Goal: Transaction & Acquisition: Purchase product/service

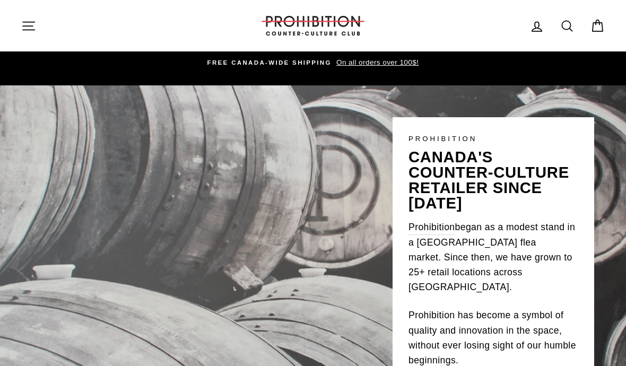
click at [564, 24] on icon at bounding box center [567, 26] width 15 height 15
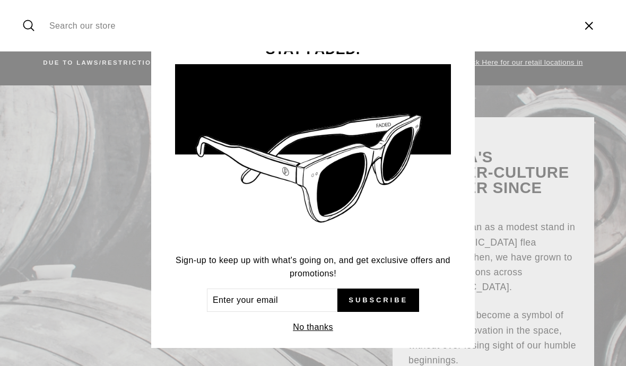
click at [59, 24] on input "Search our store" at bounding box center [308, 26] width 529 height 36
type input "Pipe céramique"
click at [32, 25] on button "Search" at bounding box center [32, 26] width 23 height 36
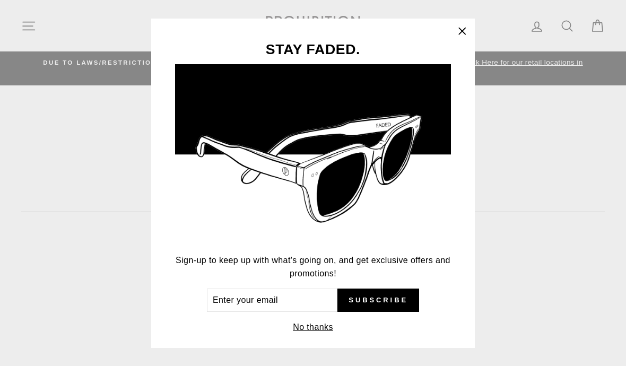
click at [29, 24] on div "STAY FADED. Sign-up to keep up with what's going on, and get exclusive offers a…" at bounding box center [313, 183] width 626 height 366
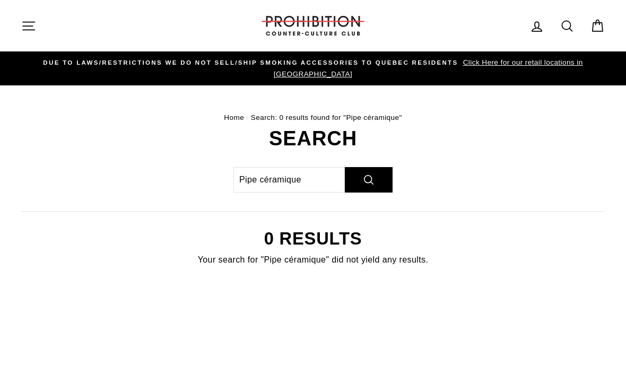
click at [34, 27] on icon "button" at bounding box center [28, 26] width 15 height 15
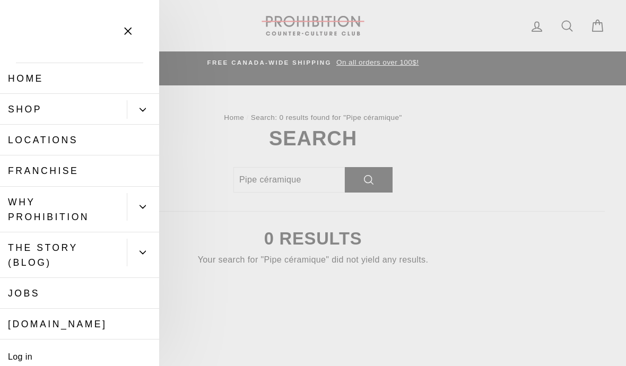
click at [33, 78] on link "Home" at bounding box center [79, 78] width 159 height 31
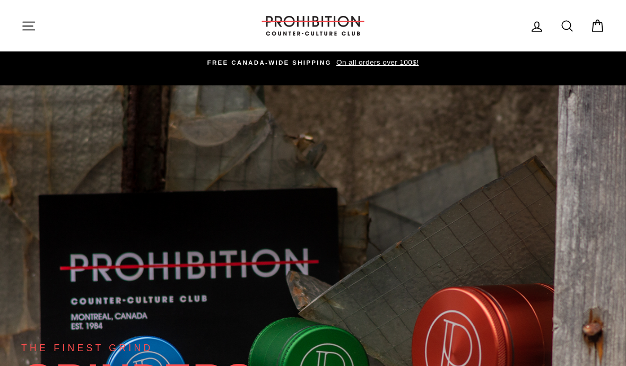
click at [28, 28] on icon "button" at bounding box center [28, 26] width 15 height 15
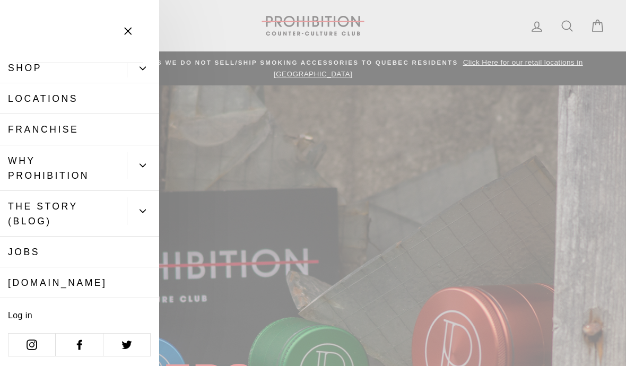
scroll to position [40, 0]
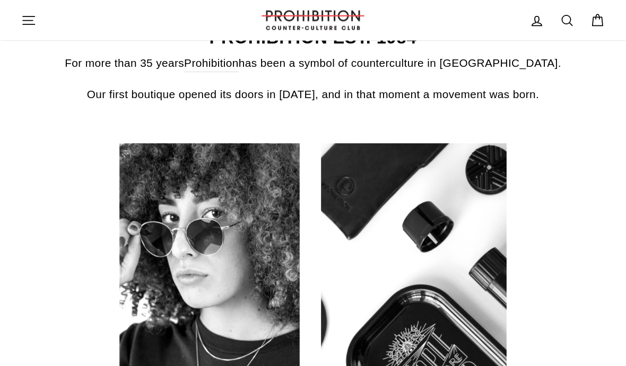
scroll to position [0, 0]
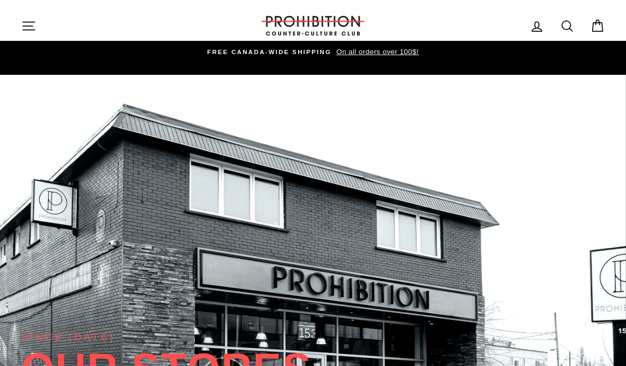
click at [572, 34] on link "Search" at bounding box center [567, 25] width 28 height 23
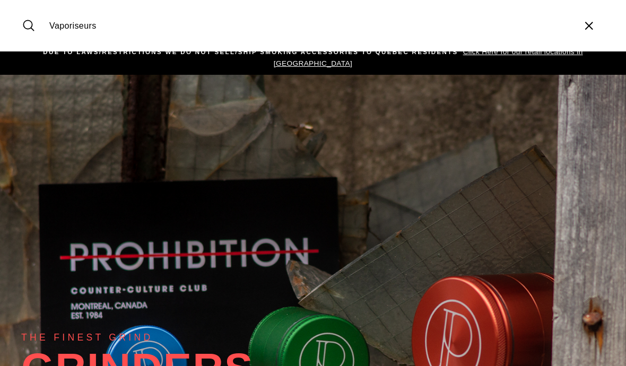
type input "Vaporiseurs"
click at [32, 25] on button "Search" at bounding box center [32, 26] width 23 height 36
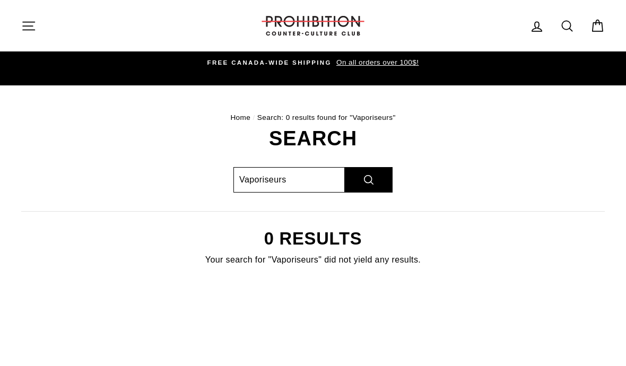
click at [306, 174] on input "Vaporiseurs" at bounding box center [288, 179] width 111 height 25
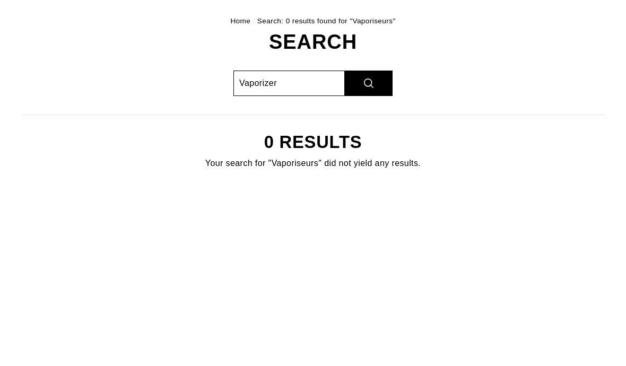
type input "Vaporizer"
click at [369, 167] on button "Search" at bounding box center [369, 179] width 48 height 25
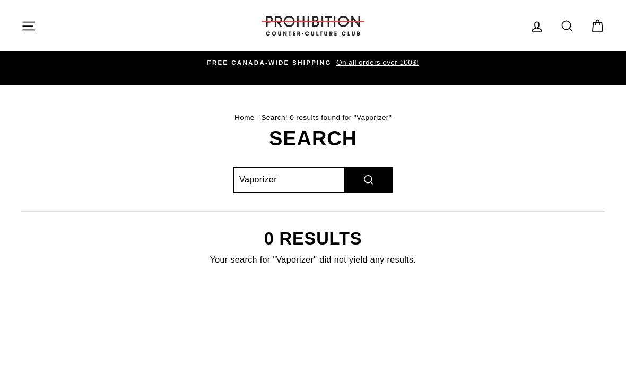
click at [308, 169] on input "Vaporizer" at bounding box center [288, 179] width 111 height 25
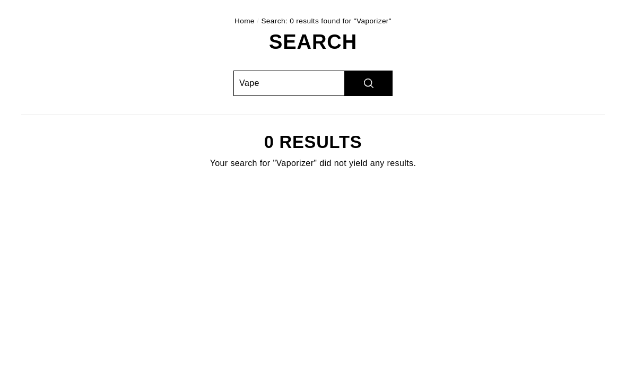
type input "Vape"
click at [369, 167] on button "Search" at bounding box center [369, 179] width 48 height 25
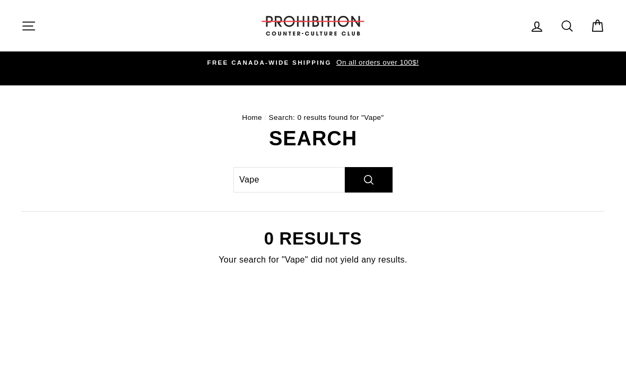
click at [28, 25] on icon "button" at bounding box center [28, 26] width 15 height 15
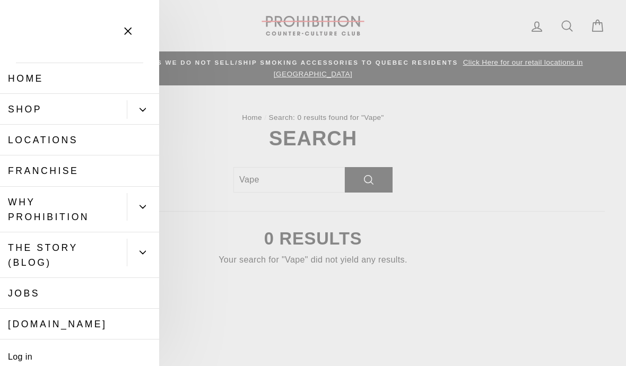
click at [143, 112] on icon "Primary" at bounding box center [143, 110] width 6 height 6
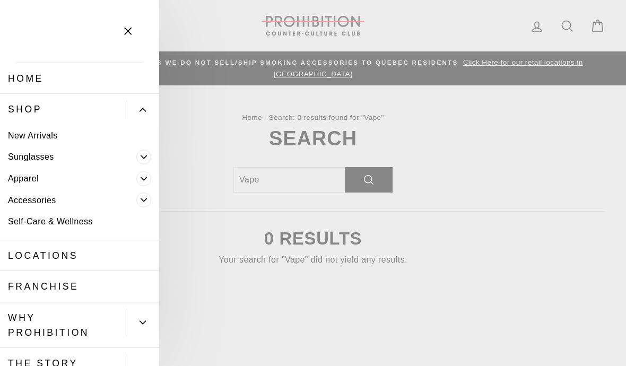
click at [45, 198] on link "Accessories" at bounding box center [68, 200] width 136 height 22
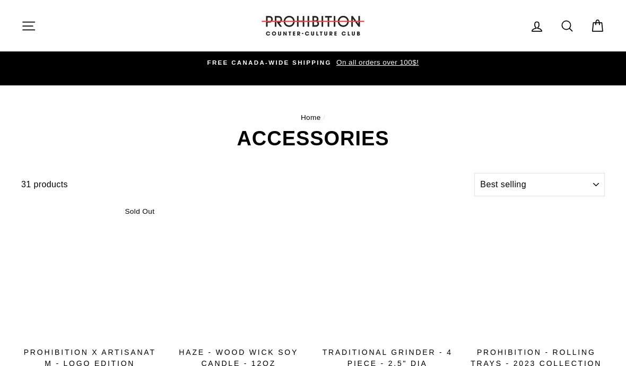
select select "best-selling"
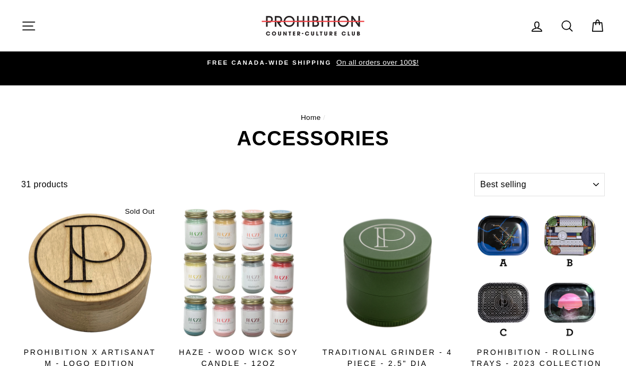
click at [566, 34] on link "Search" at bounding box center [567, 25] width 28 height 23
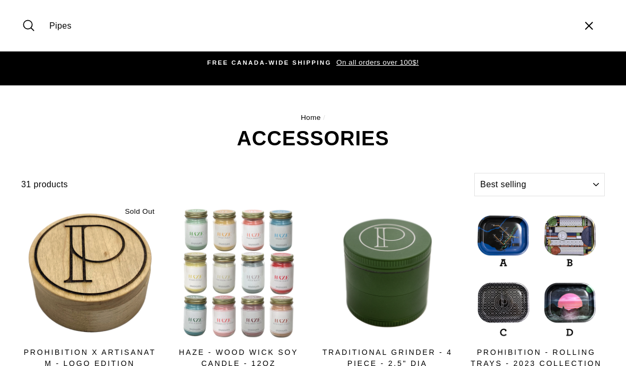
type input "Pipes"
click at [32, 25] on button "Search" at bounding box center [32, 26] width 23 height 36
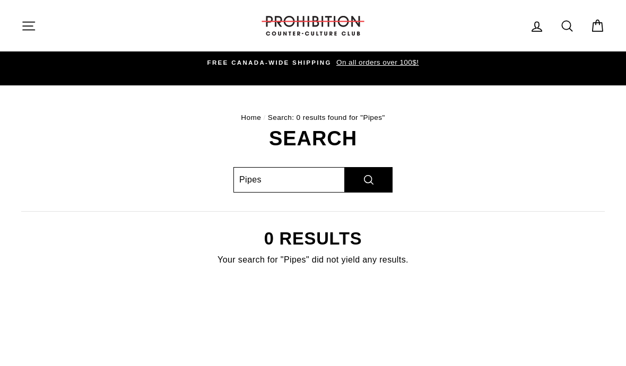
click at [294, 170] on input "Pipes" at bounding box center [288, 179] width 111 height 25
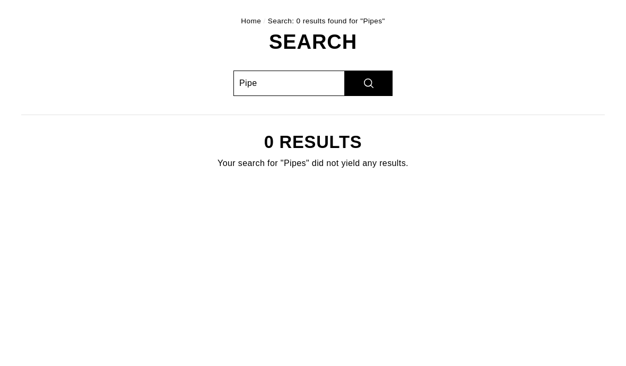
type input "Pipe"
click at [369, 167] on button "Search" at bounding box center [369, 179] width 48 height 25
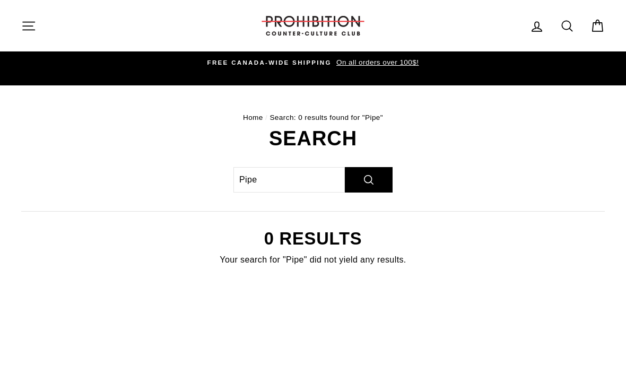
click at [34, 29] on icon "button" at bounding box center [28, 26] width 15 height 15
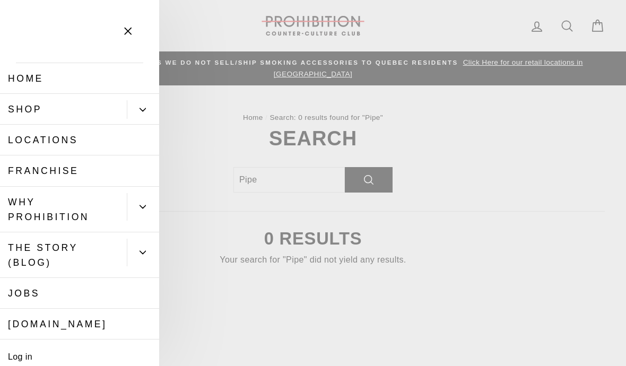
click at [136, 112] on button "Primary" at bounding box center [143, 109] width 32 height 19
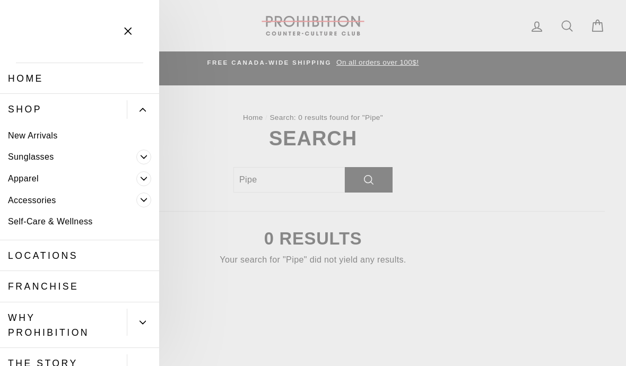
click at [144, 181] on span "Primary" at bounding box center [143, 178] width 15 height 15
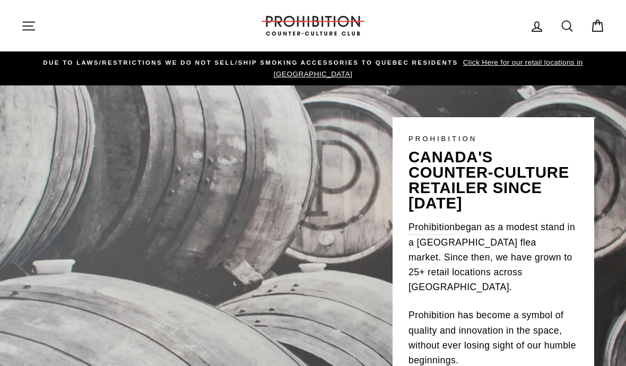
click at [33, 28] on icon "button" at bounding box center [28, 26] width 15 height 15
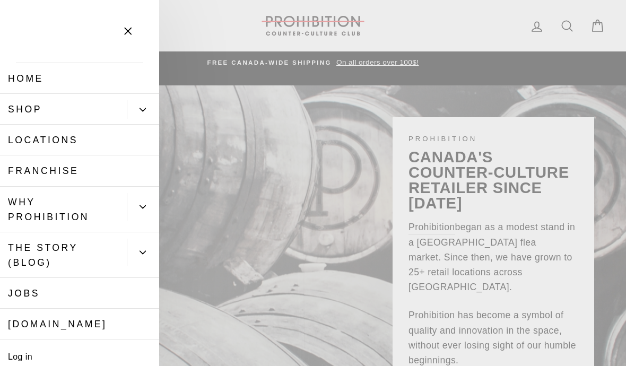
click at [38, 114] on link "Shop" at bounding box center [63, 109] width 127 height 31
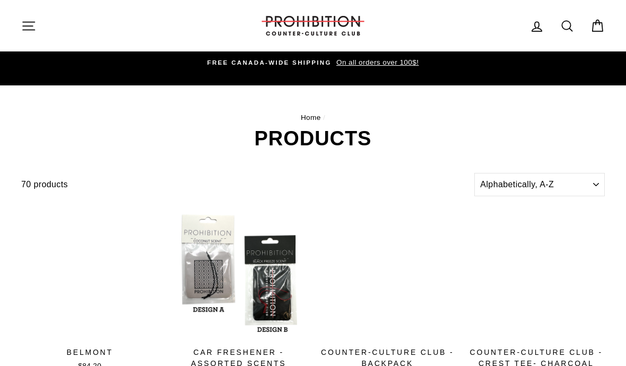
click at [146, 115] on header "Home / Products" at bounding box center [312, 130] width 583 height 37
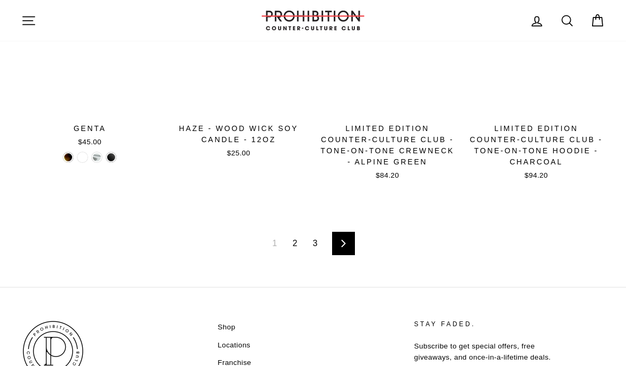
scroll to position [1517, 0]
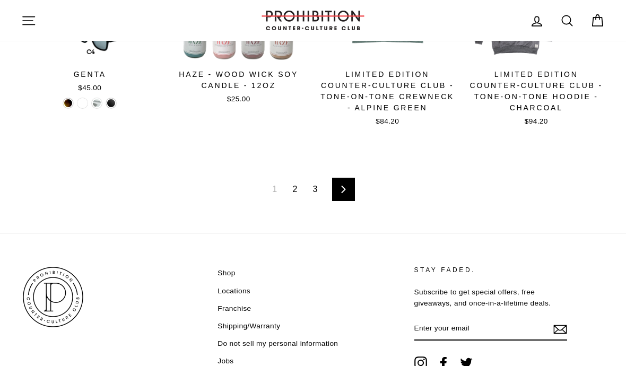
click at [301, 181] on link "2" at bounding box center [295, 189] width 18 height 17
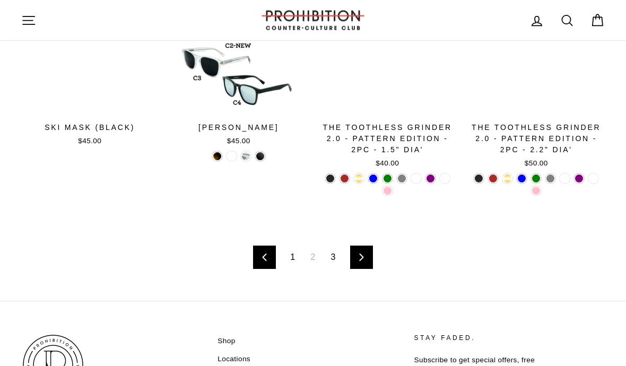
scroll to position [1557, 0]
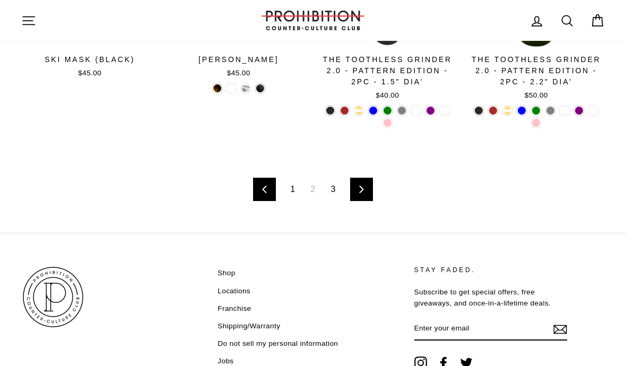
click at [336, 181] on link "3" at bounding box center [334, 189] width 18 height 17
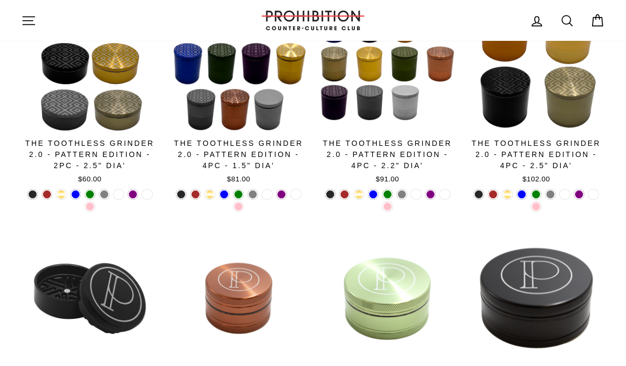
scroll to position [163, 0]
